Goal: Transaction & Acquisition: Purchase product/service

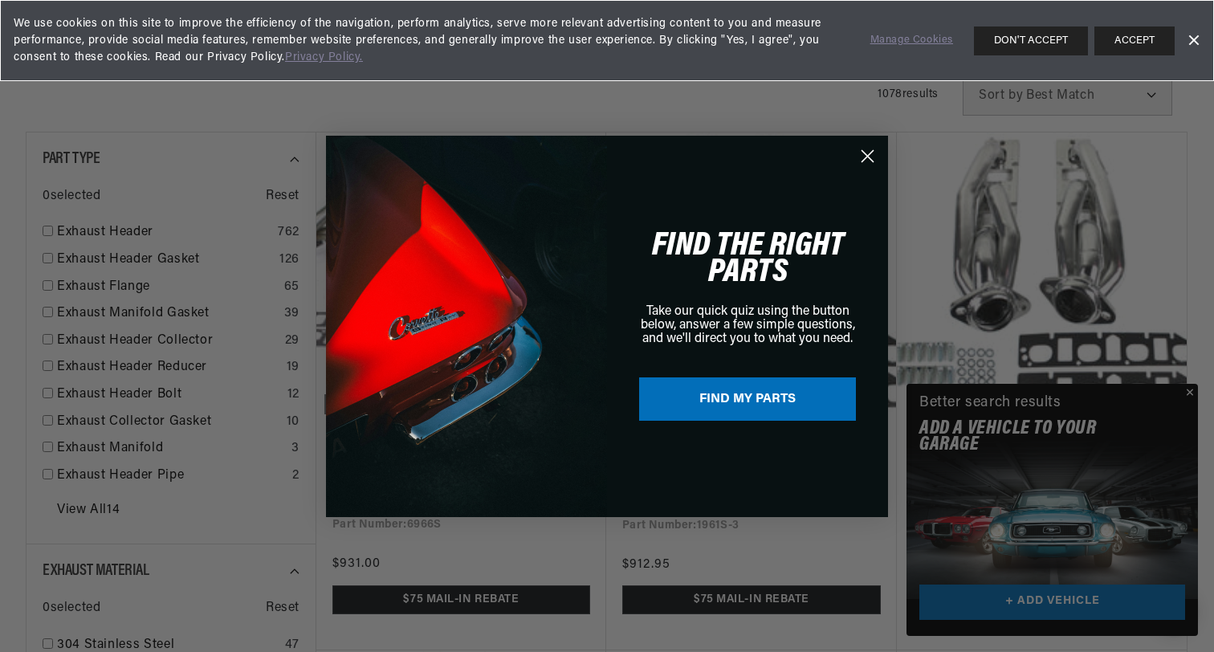
scroll to position [0, 1003]
click at [741, 404] on button "FIND MY PARTS" at bounding box center [747, 398] width 217 height 43
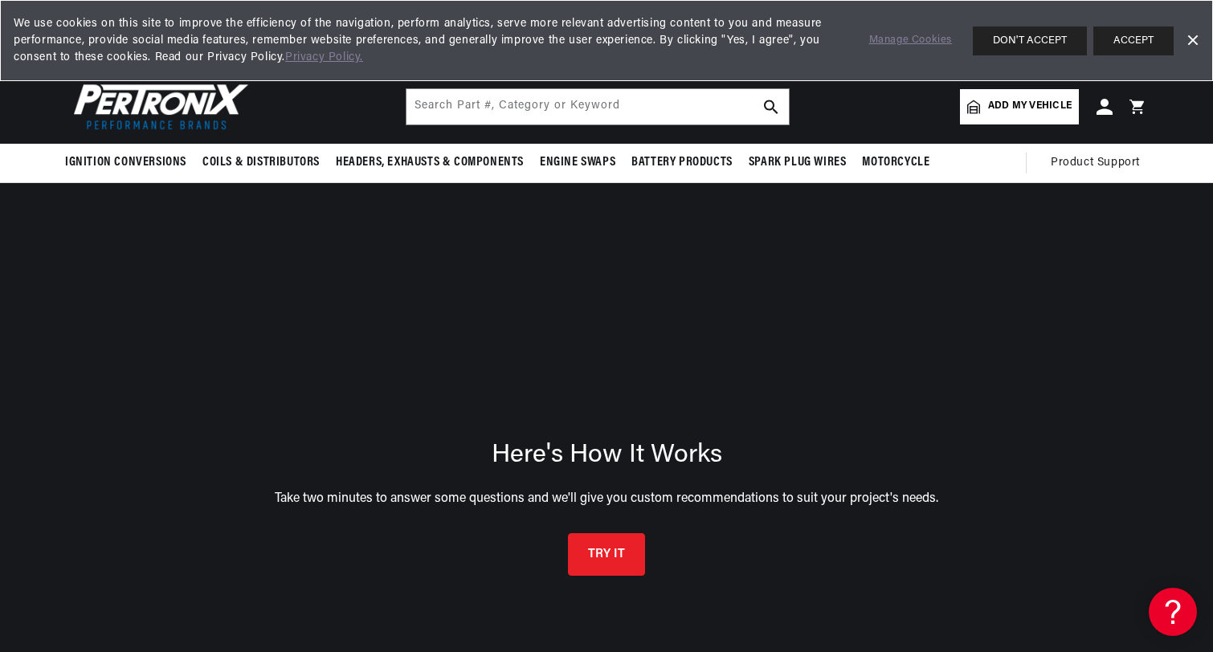
click at [1123, 40] on button "ACCEPT" at bounding box center [1133, 40] width 80 height 29
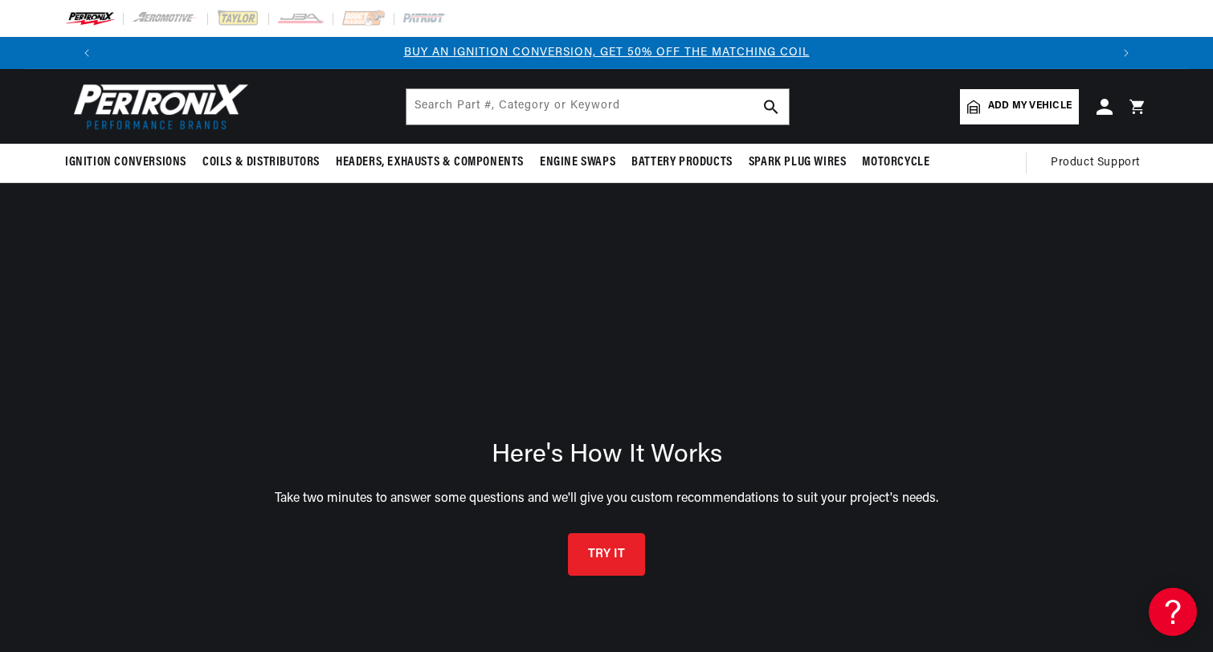
click at [1017, 102] on span "Add my vehicle" at bounding box center [1030, 106] width 84 height 15
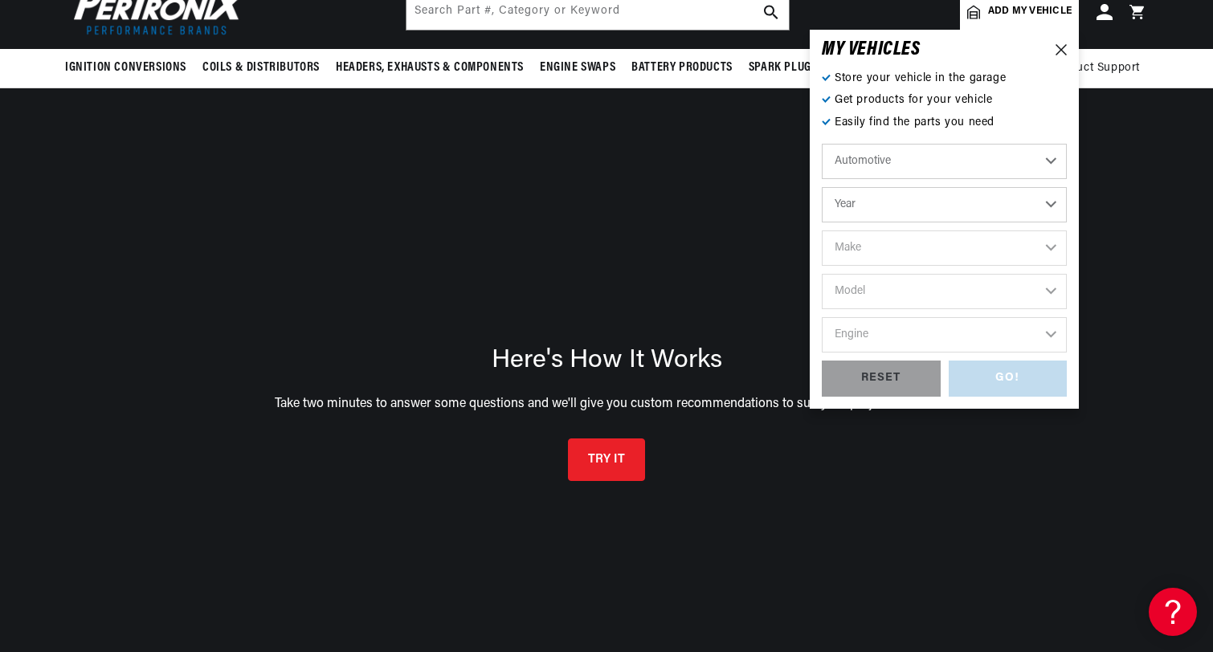
scroll to position [0, 1003]
select select "1967"
select select "Chevrolet"
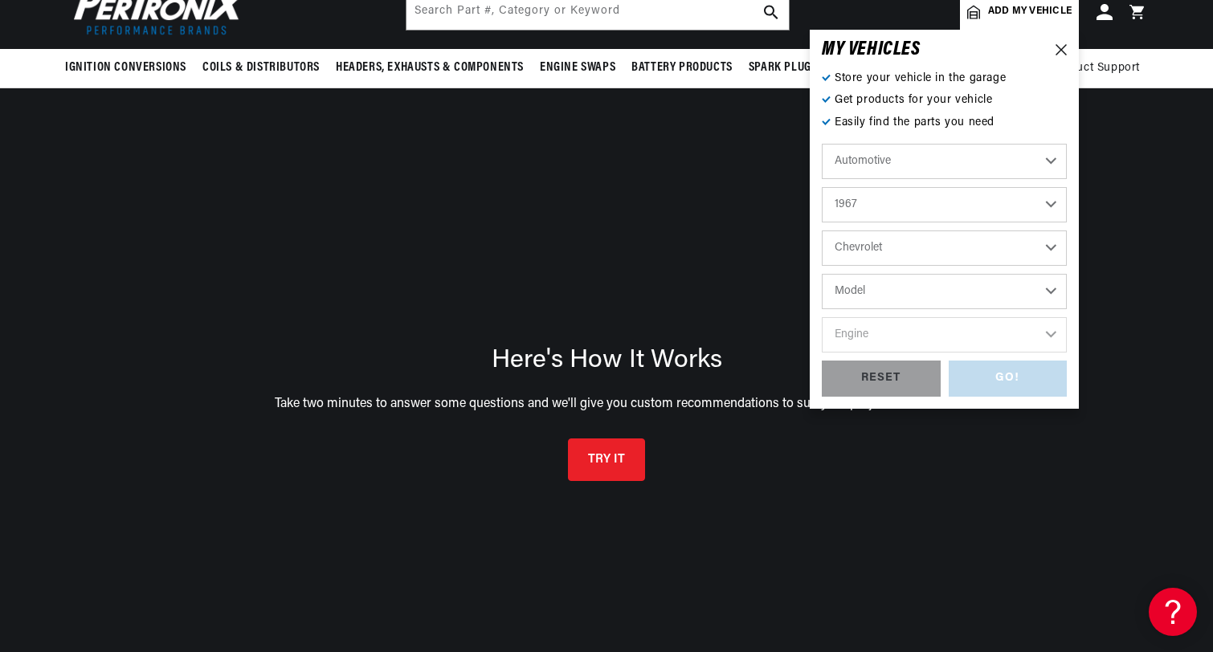
select select "C10-Pickup"
select select "396cid-6.5L"
select select "350cid-5.7L"
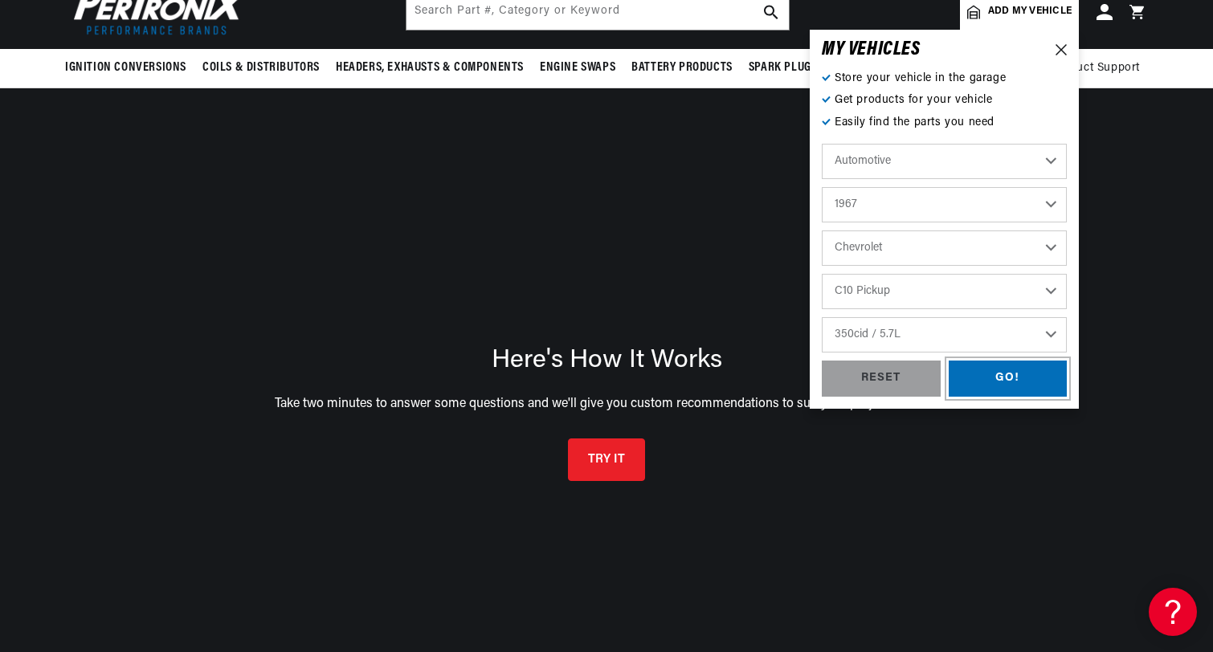
click at [1027, 379] on div "GO!" at bounding box center [1007, 379] width 119 height 36
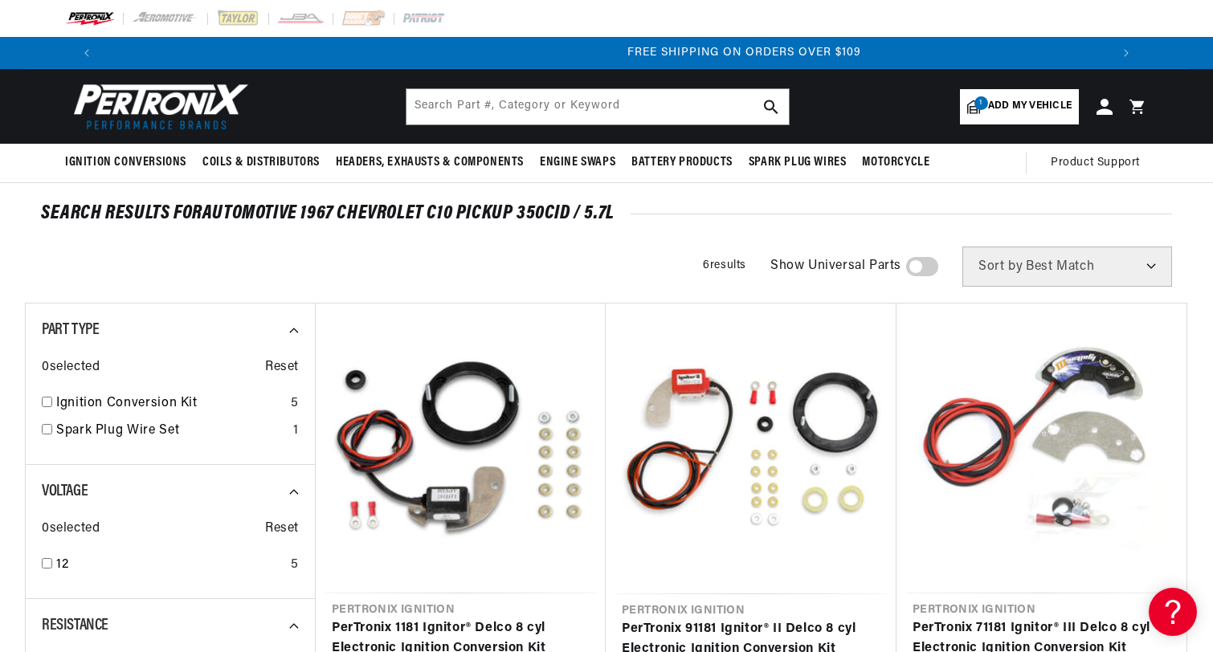
scroll to position [0, 2006]
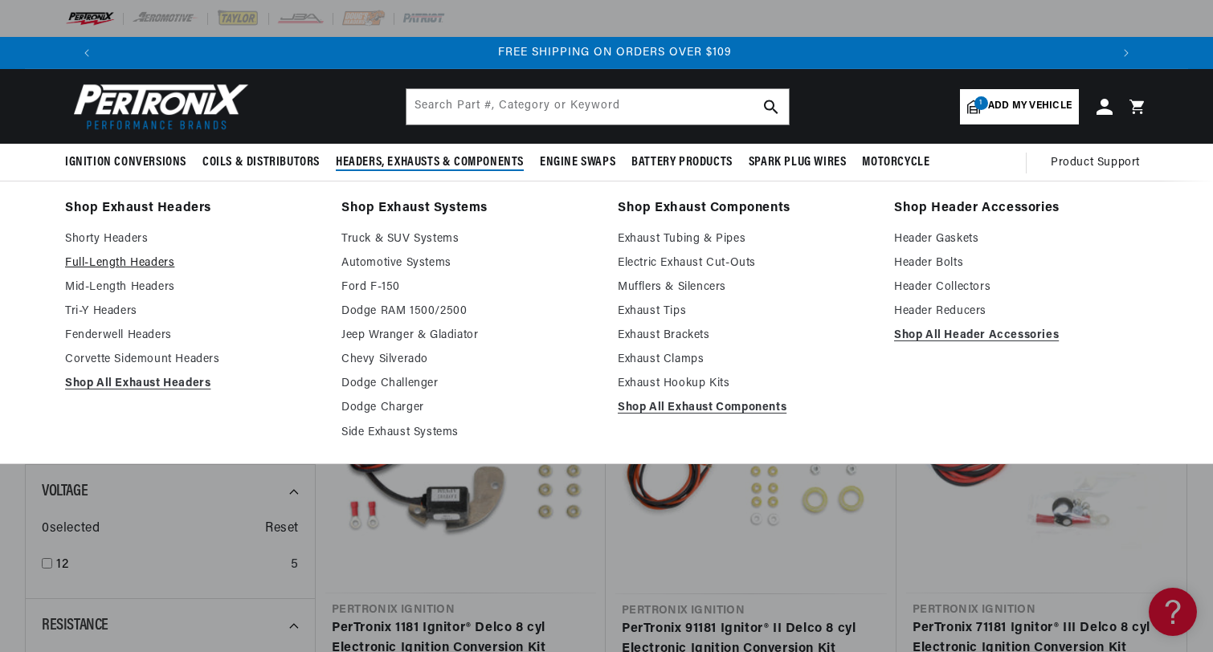
click at [91, 262] on link "Full-Length Headers" at bounding box center [192, 263] width 254 height 19
